Goal: Task Accomplishment & Management: Use online tool/utility

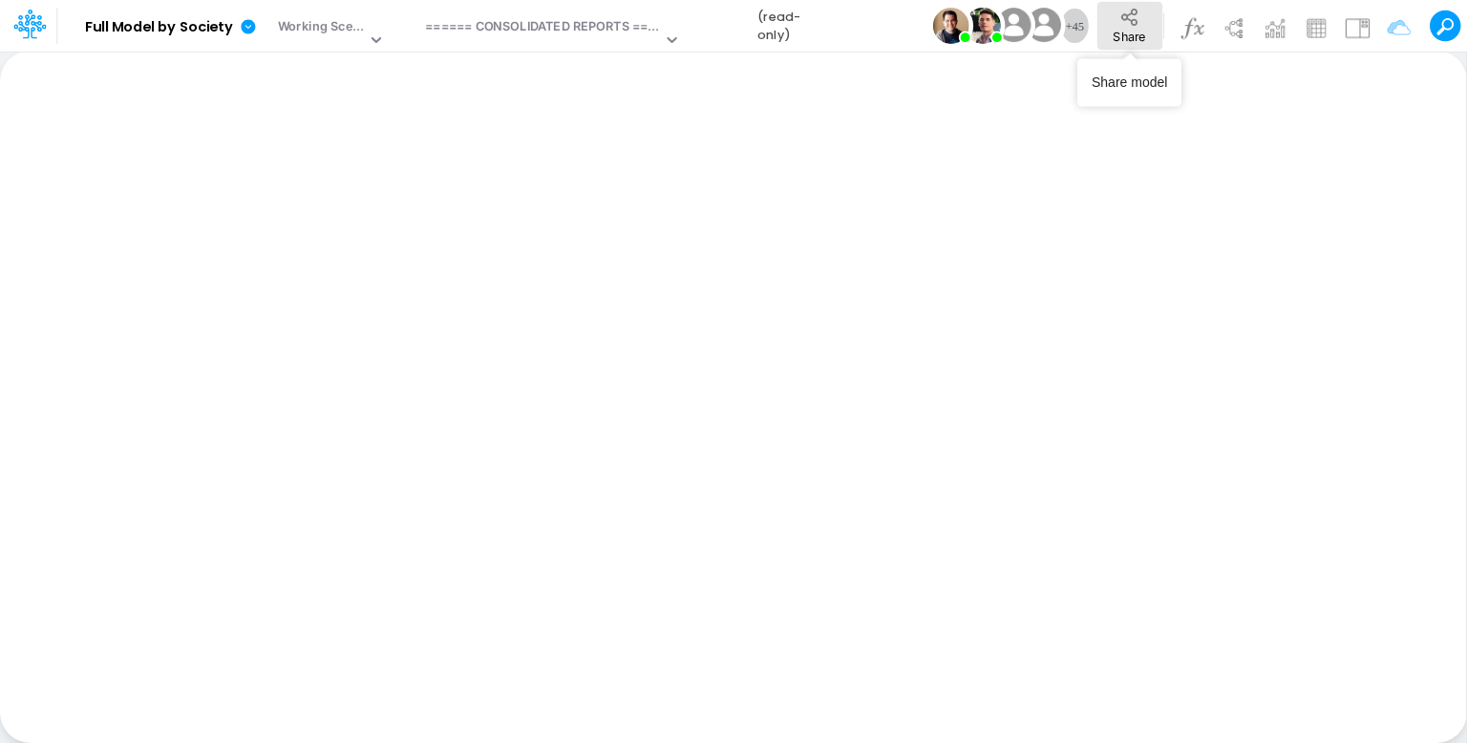
click at [1131, 29] on span "Share" at bounding box center [1129, 36] width 32 height 14
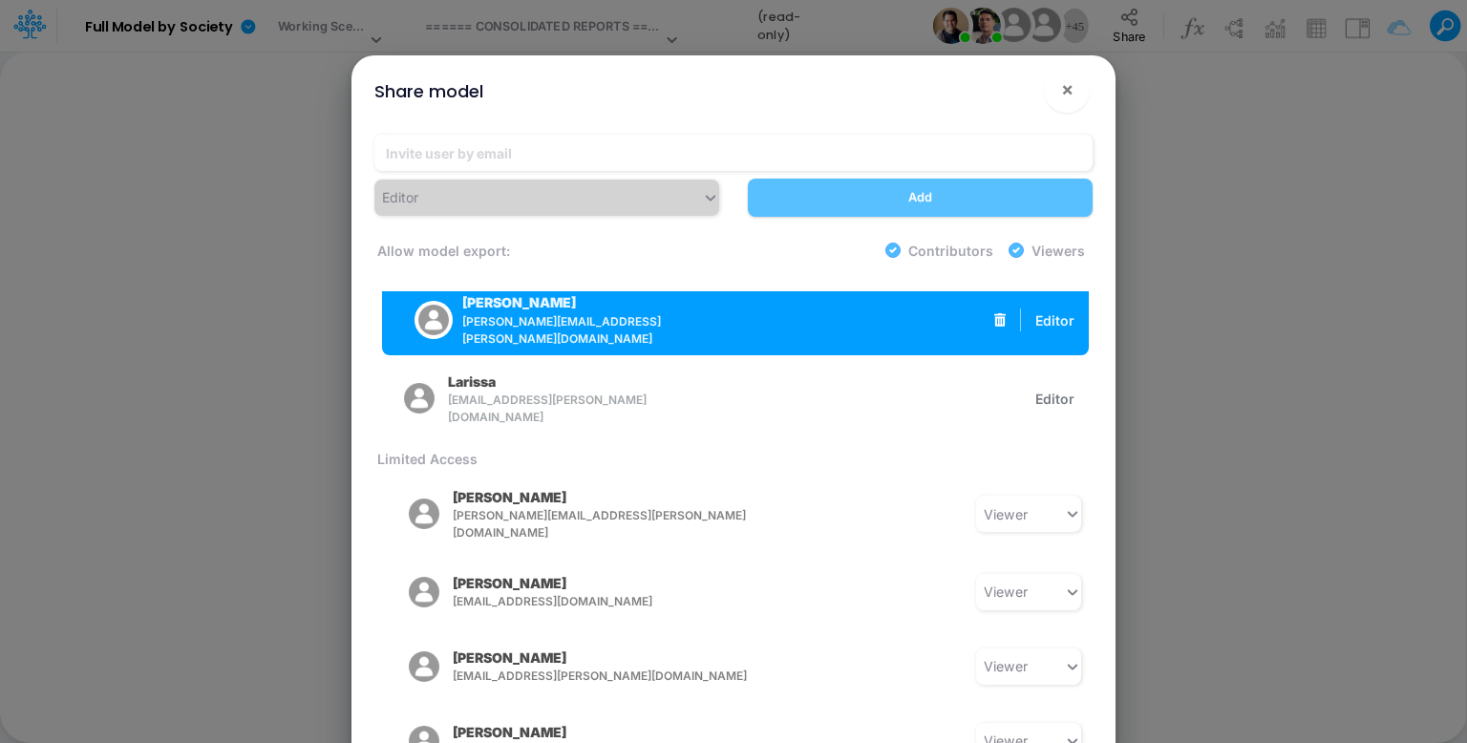
scroll to position [573, 0]
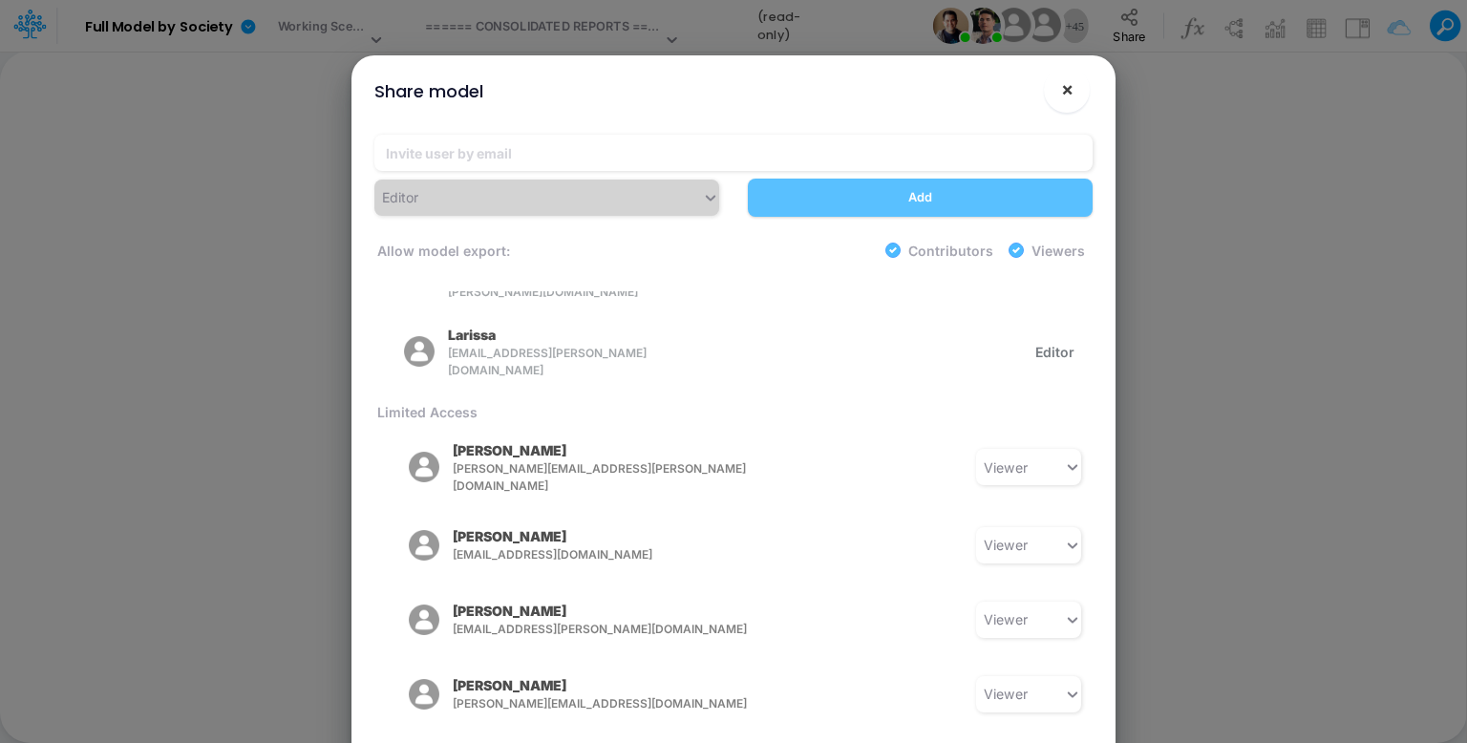
click at [1069, 96] on span "×" at bounding box center [1067, 88] width 12 height 23
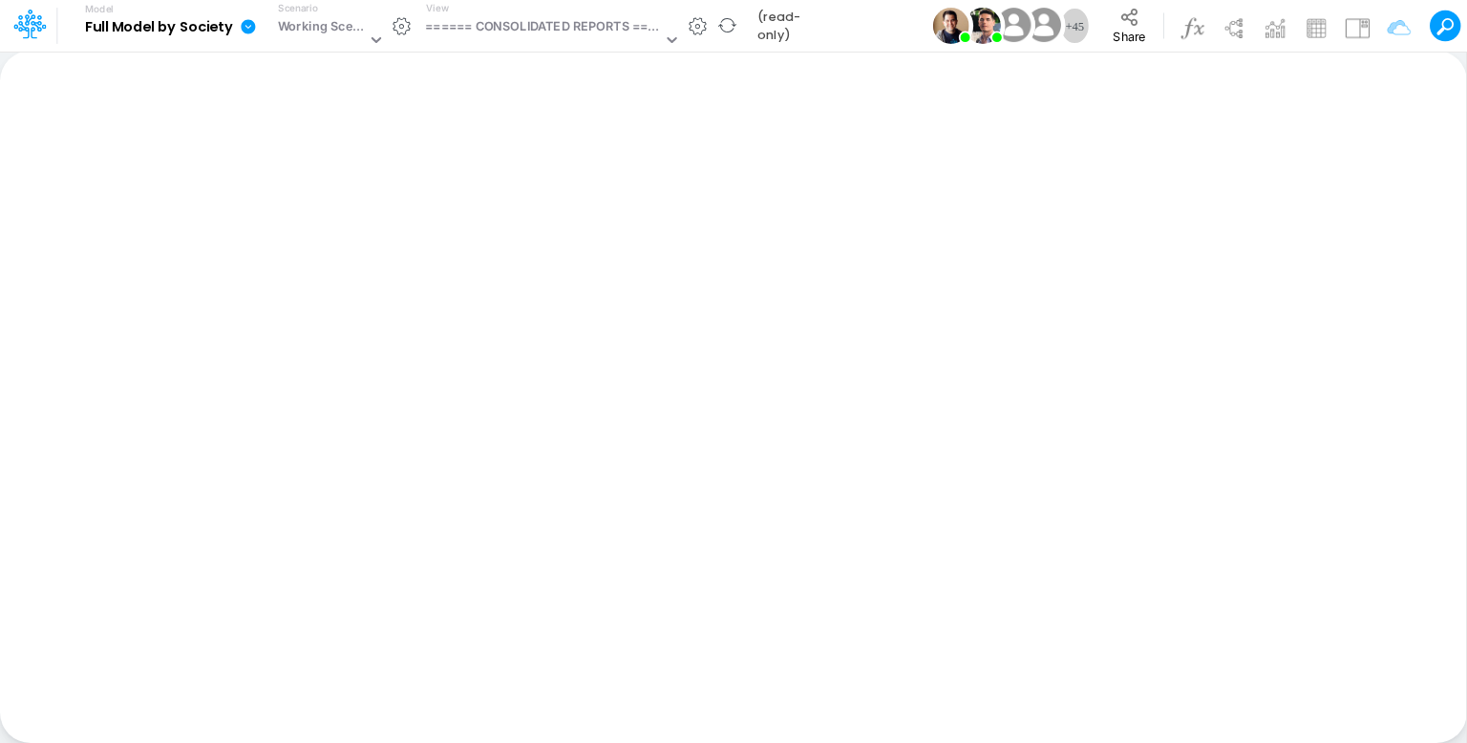
click at [243, 28] on icon at bounding box center [248, 26] width 14 height 14
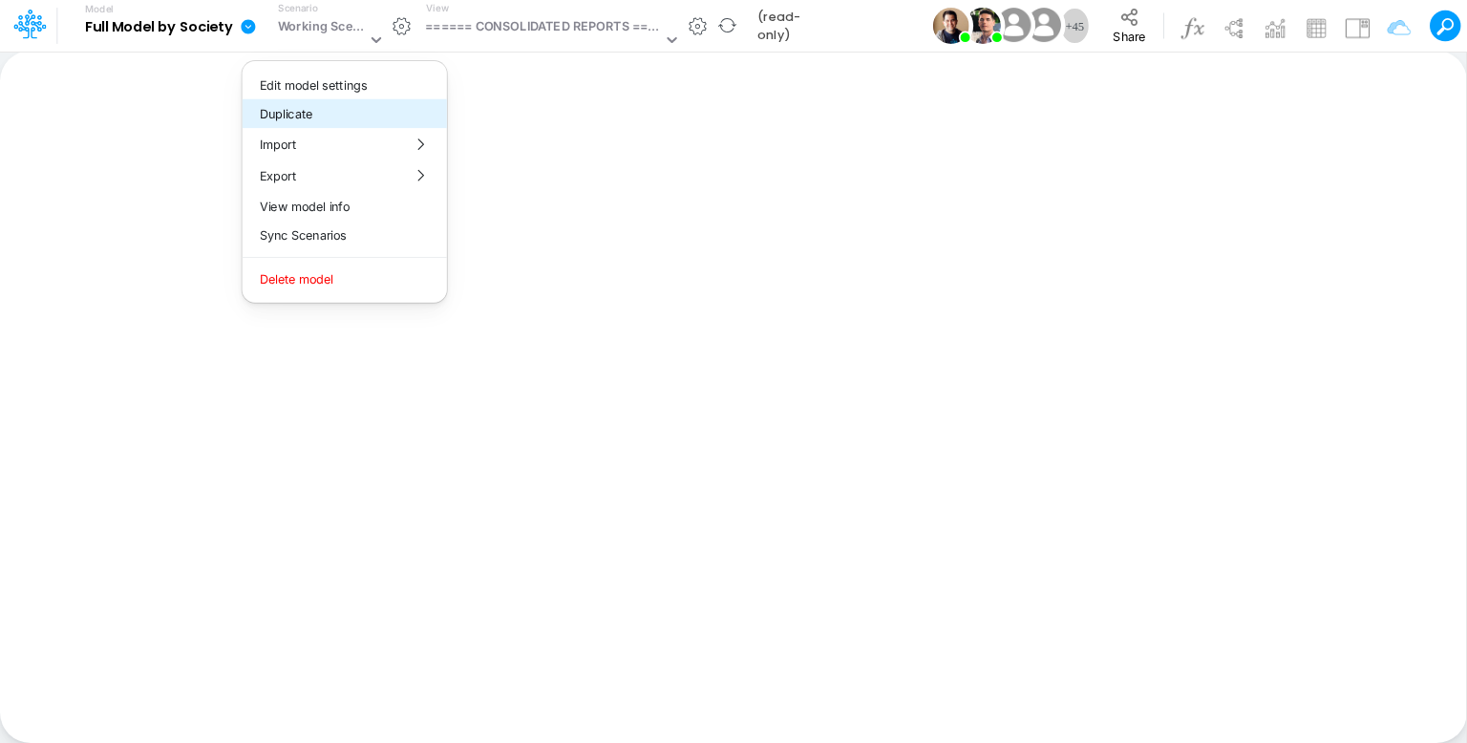
click at [317, 109] on button "Duplicate" at bounding box center [345, 114] width 204 height 30
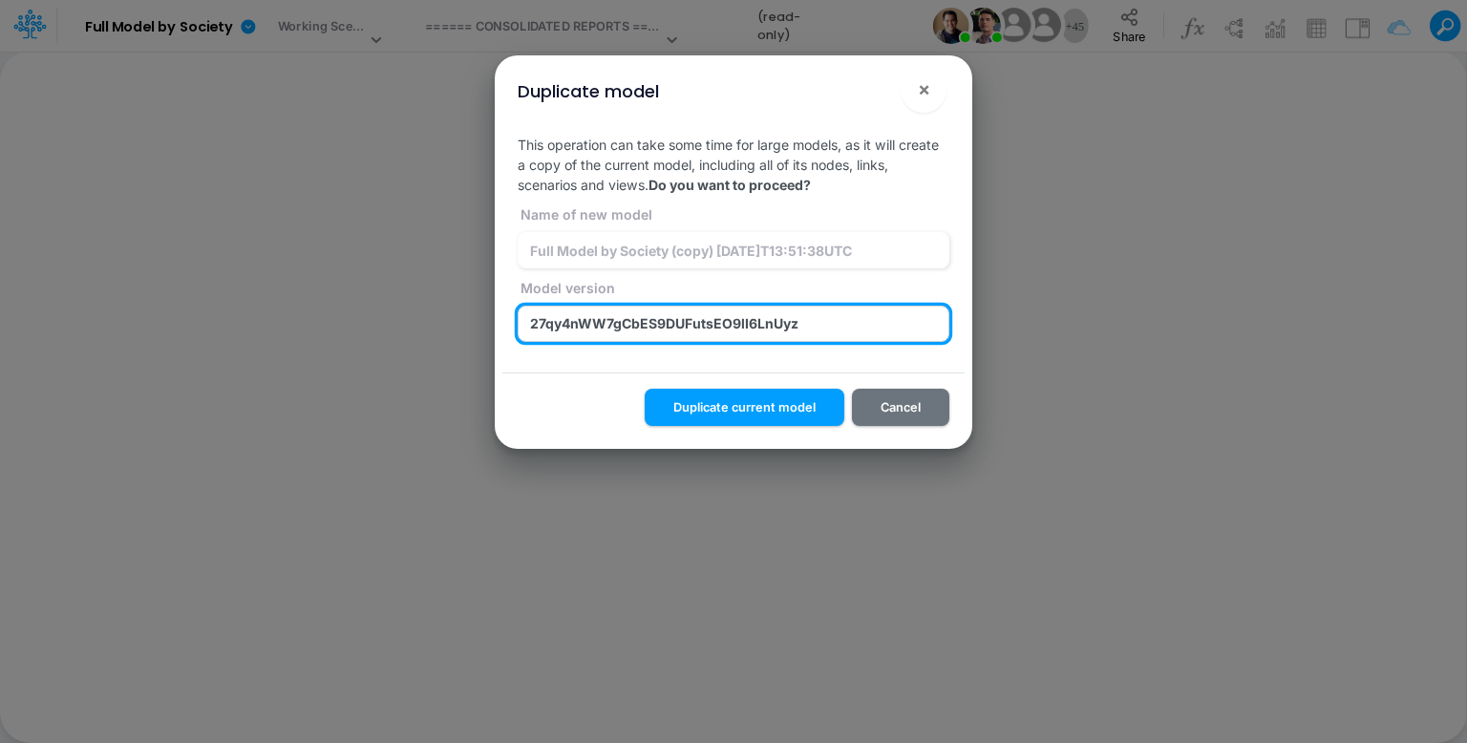
click at [819, 321] on input "27qy4nWW7gCbES9DUFutsEO9lI6LnUyz" at bounding box center [734, 324] width 432 height 36
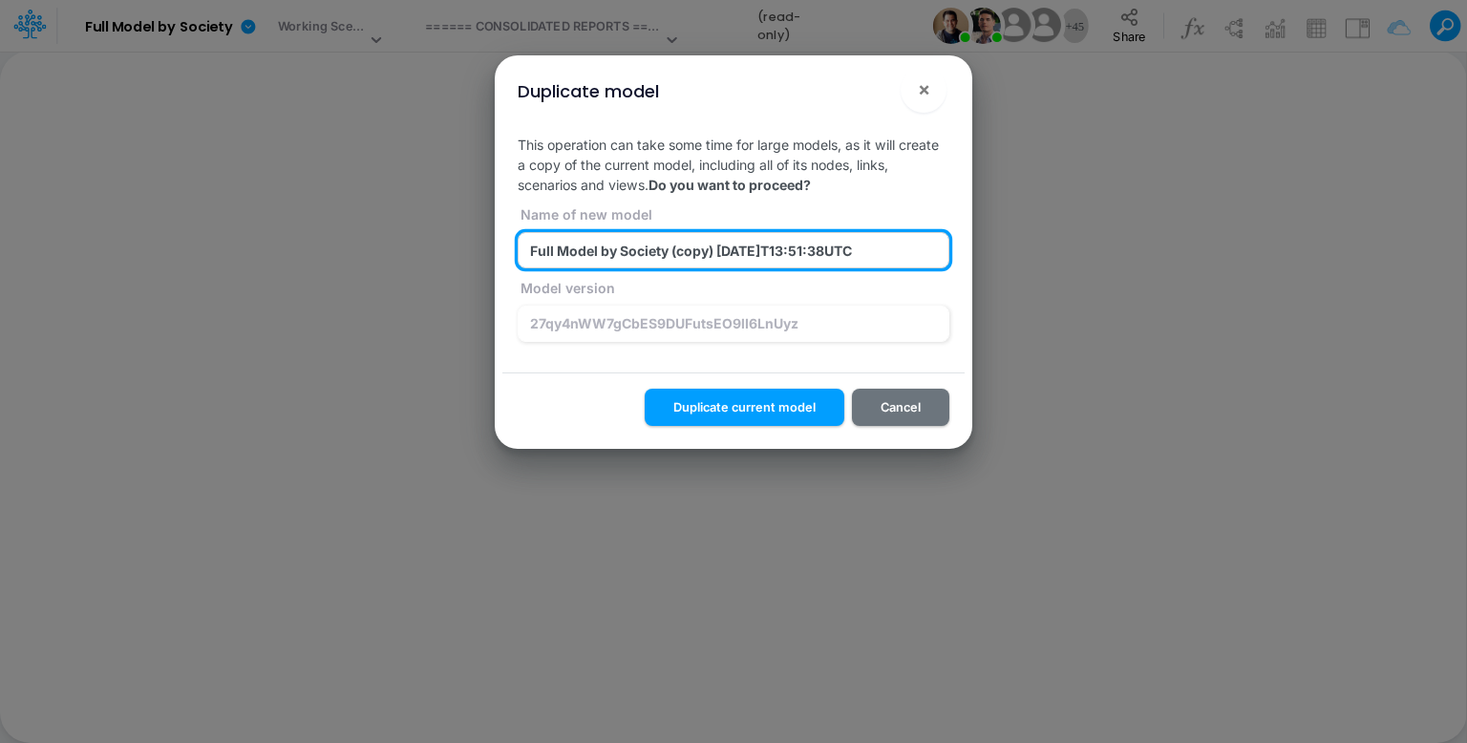
click at [695, 257] on input "Full Model by Society (copy) [DATE]T13:51:38UTC" at bounding box center [734, 250] width 432 height 36
paste input "27qy4nWW7gCbES9DUFutsEO9lI6LnUyz"
type input "Full Model by Society (27qy4nWW7gCbES9DUFutsEO9lI6LnUyz) [DATE]T13:51:38UTC"
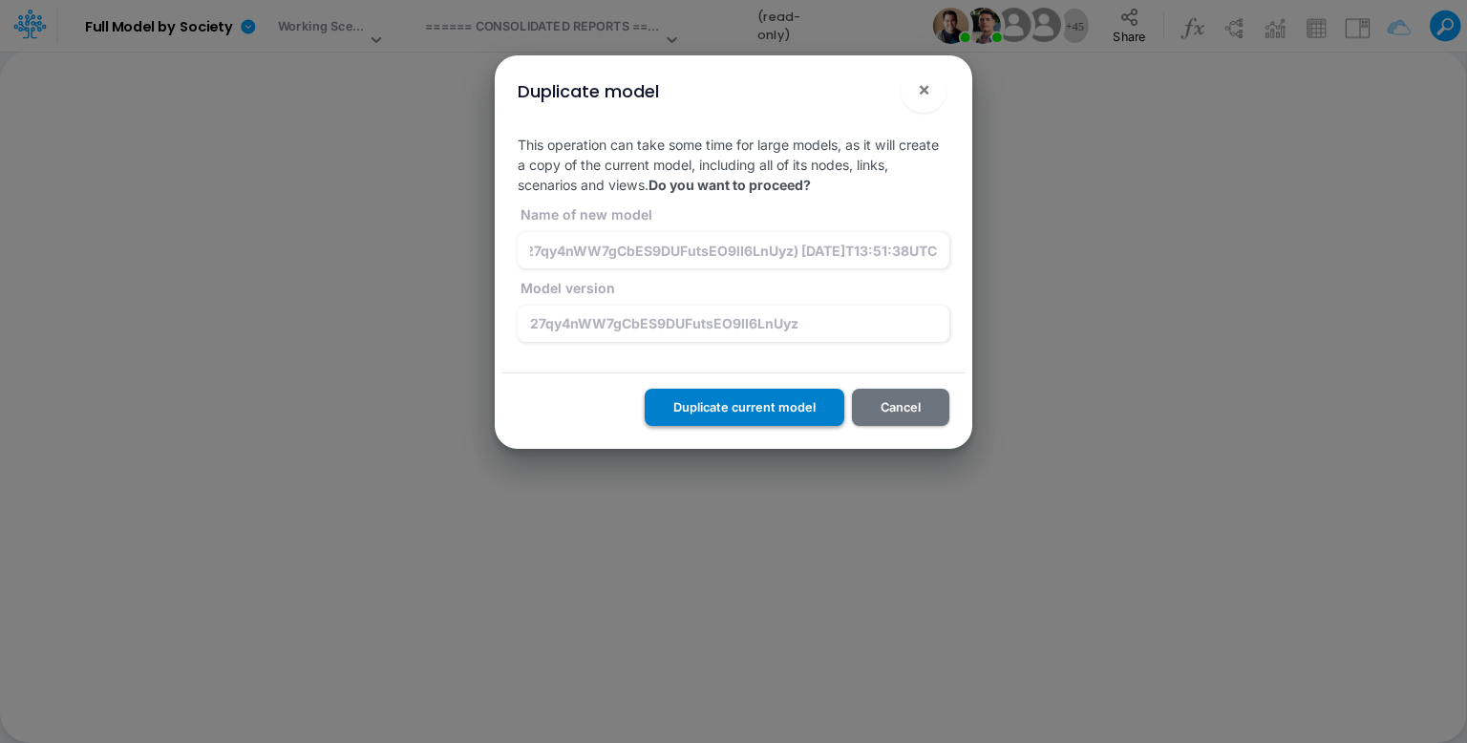
scroll to position [0, 0]
click at [767, 404] on button "Duplicate current model" at bounding box center [745, 407] width 200 height 37
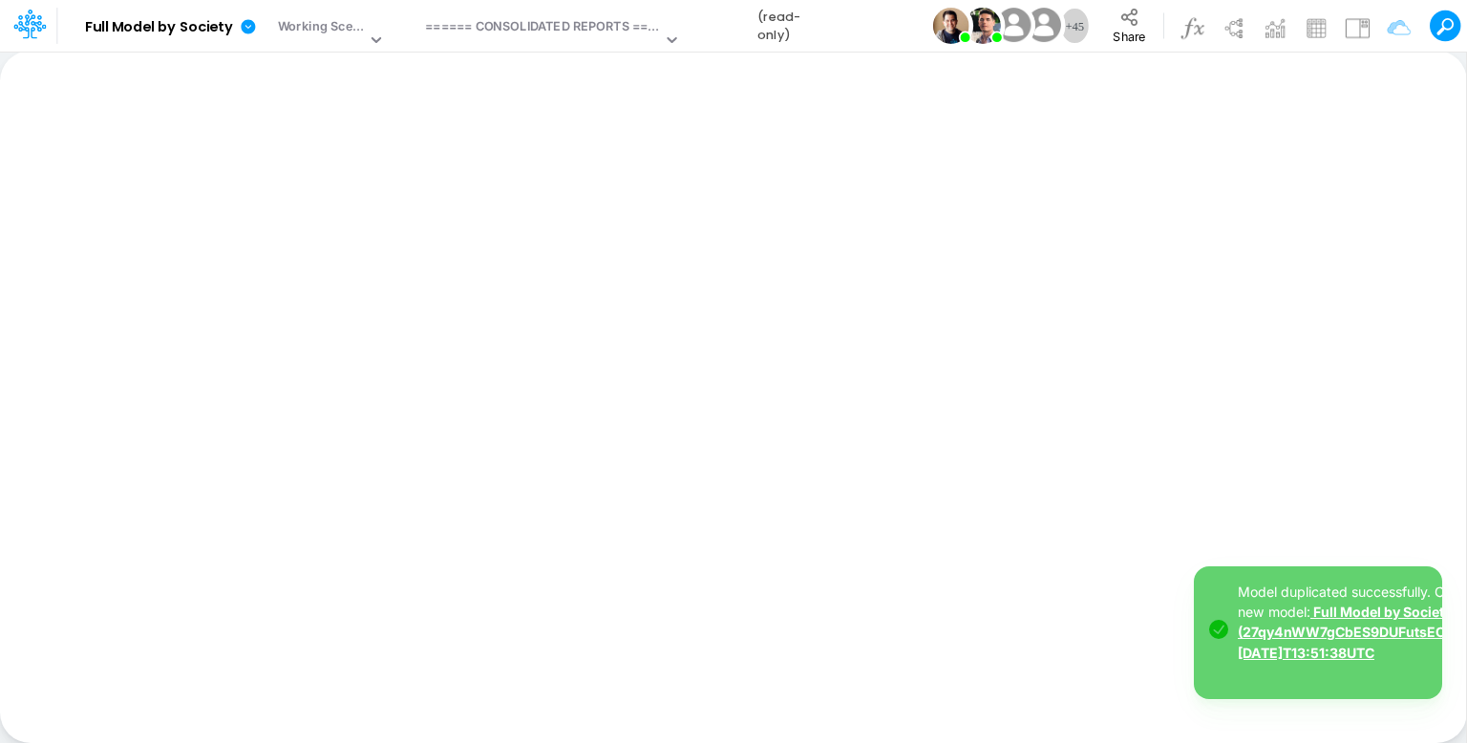
click at [1173, 593] on link "Full Model by Society (27qy4nWW7gCbES9DUFutsEO9lI6LnUyz) [DATE]T13:51:38UTC" at bounding box center [1377, 632] width 279 height 56
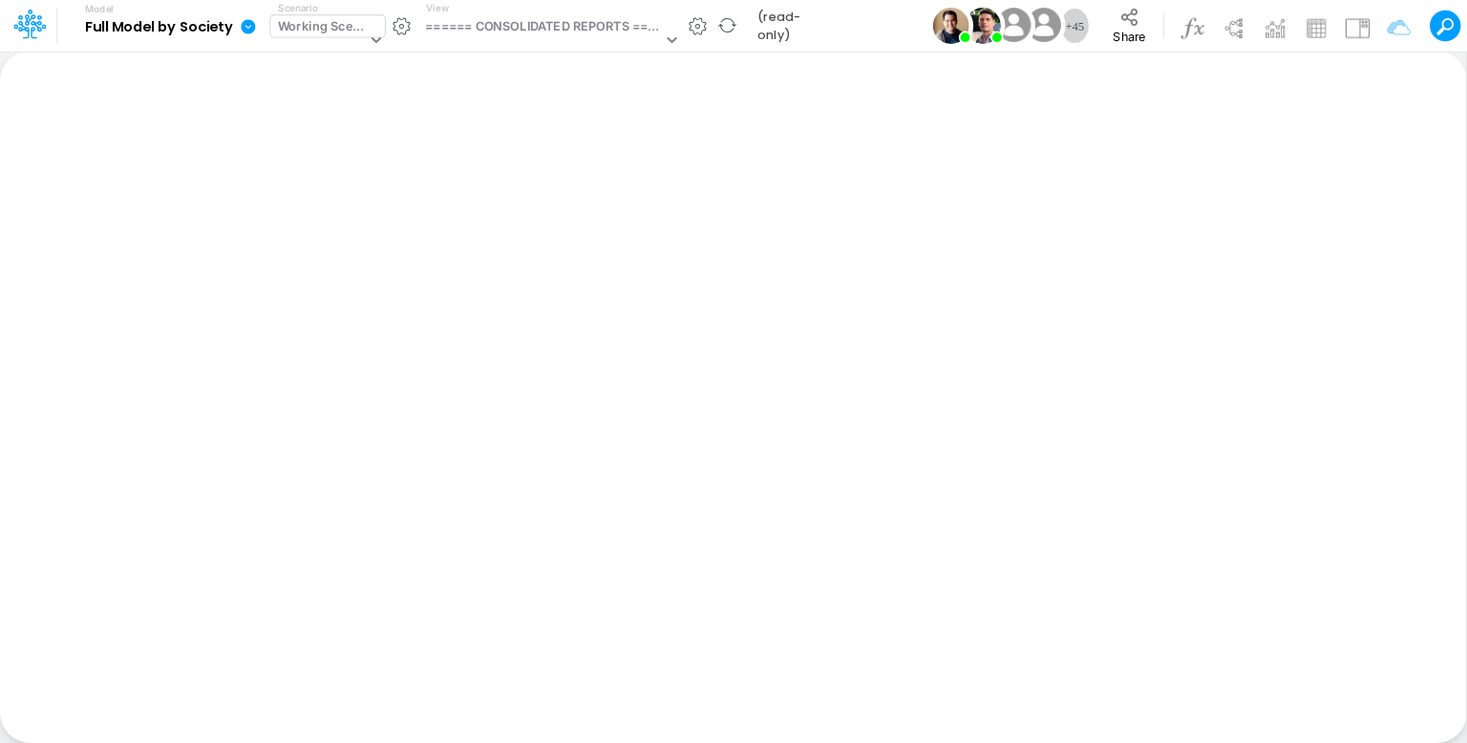
click at [340, 24] on div "Working Scenario" at bounding box center [322, 28] width 89 height 22
